Goal: Browse casually

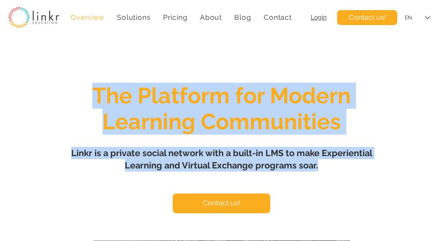
drag, startPoint x: 338, startPoint y: 168, endPoint x: 88, endPoint y: 105, distance: 257.8
copy div "The Platform for Modern Learning Communities Linkr is a private social network …"
